Goal: Find contact information: Find contact information

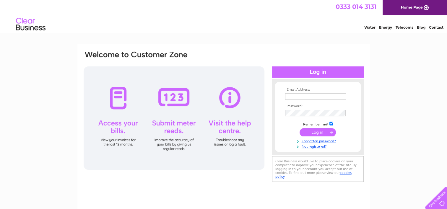
click at [437, 27] on link "Contact" at bounding box center [436, 27] width 14 height 4
click at [304, 147] on link "Not registered?" at bounding box center [318, 146] width 67 height 6
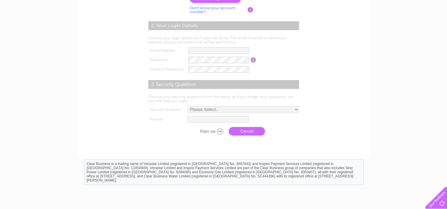
scroll to position [149, 0]
